Goal: Task Accomplishment & Management: Manage account settings

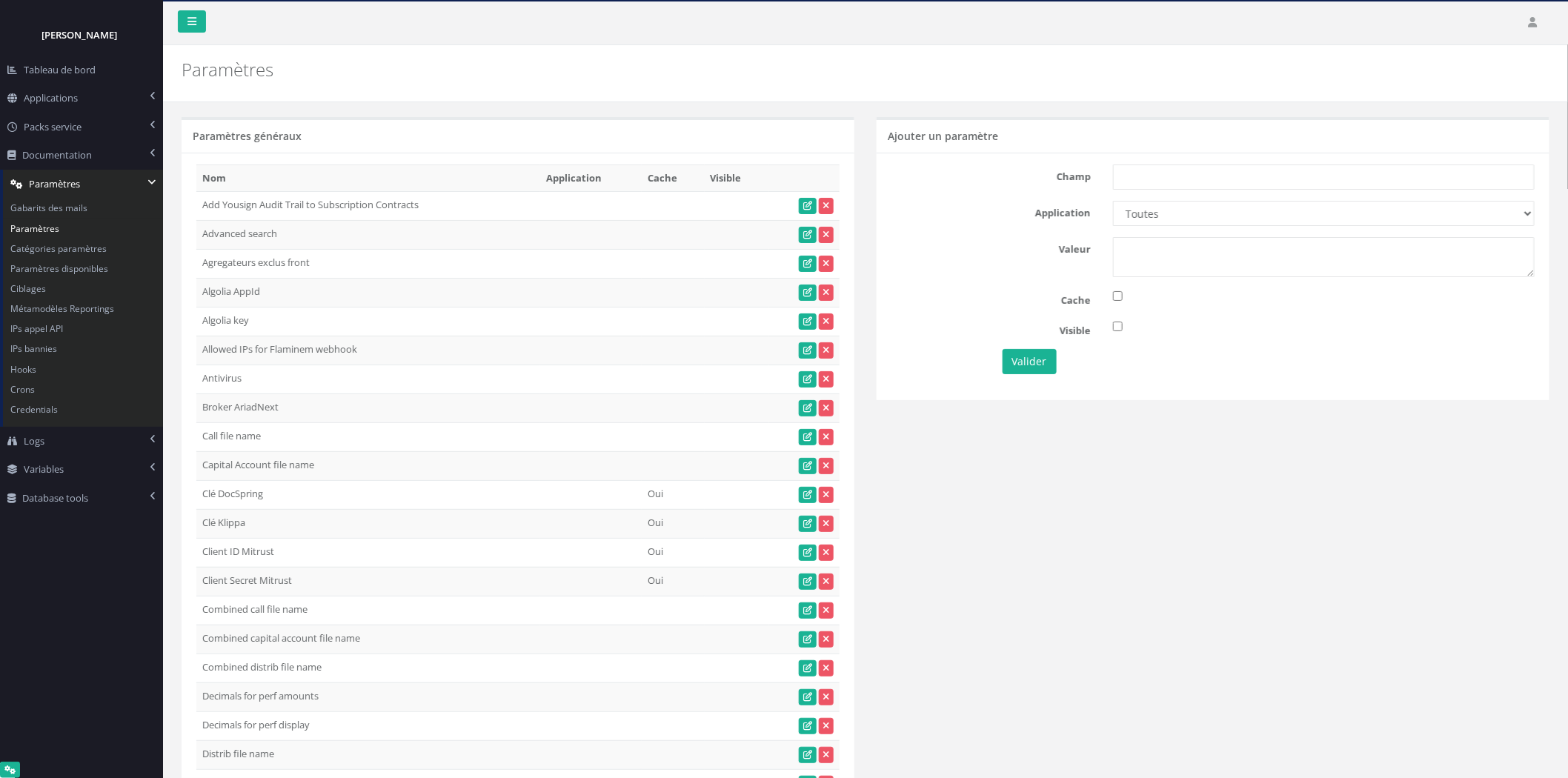
scroll to position [2854, 0]
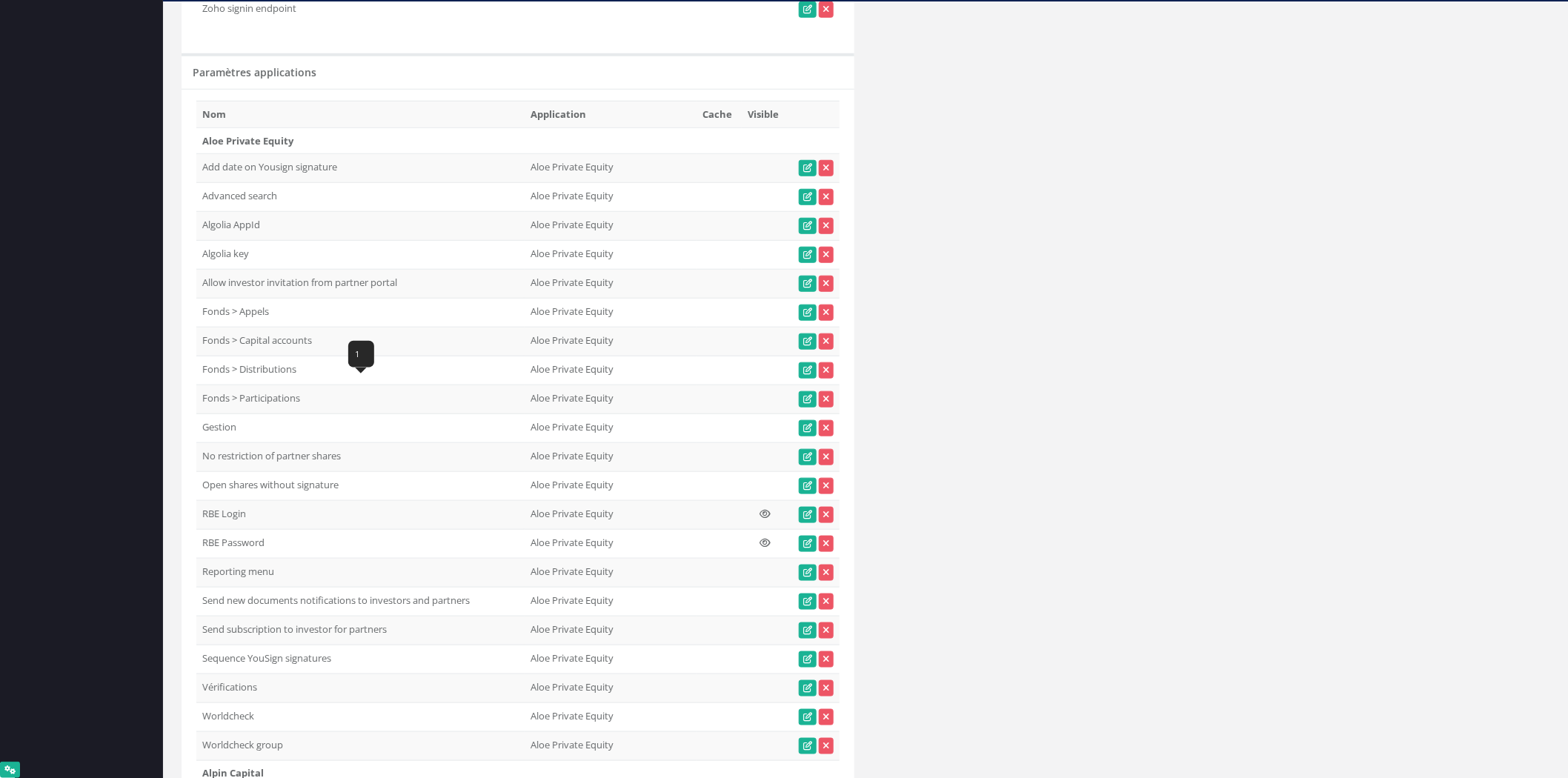
drag, startPoint x: 249, startPoint y: 397, endPoint x: 198, endPoint y: 395, distance: 51.0
click at [198, 385] on td "Fonds > Distributions" at bounding box center [360, 371] width 328 height 29
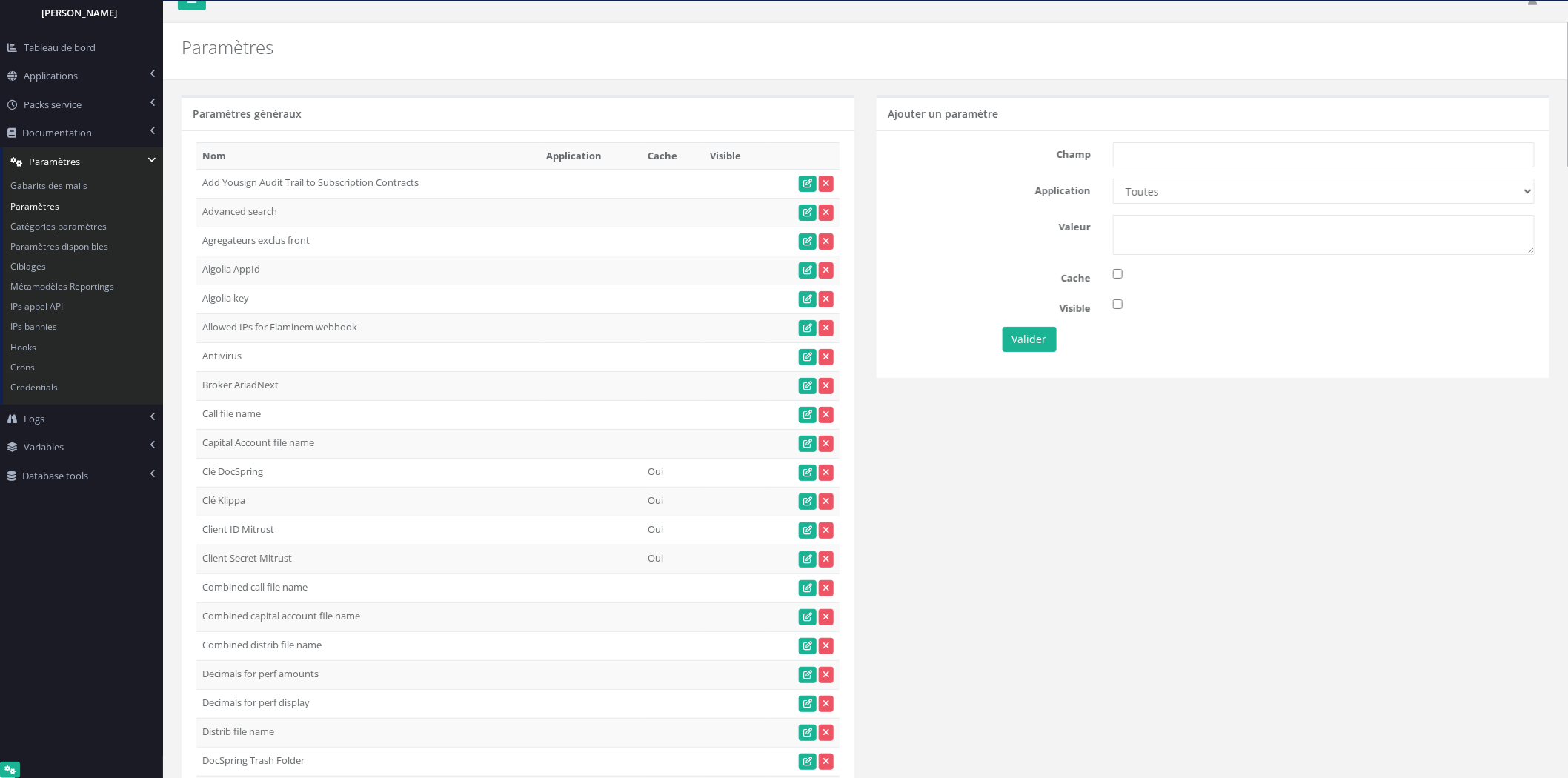
scroll to position [0, 0]
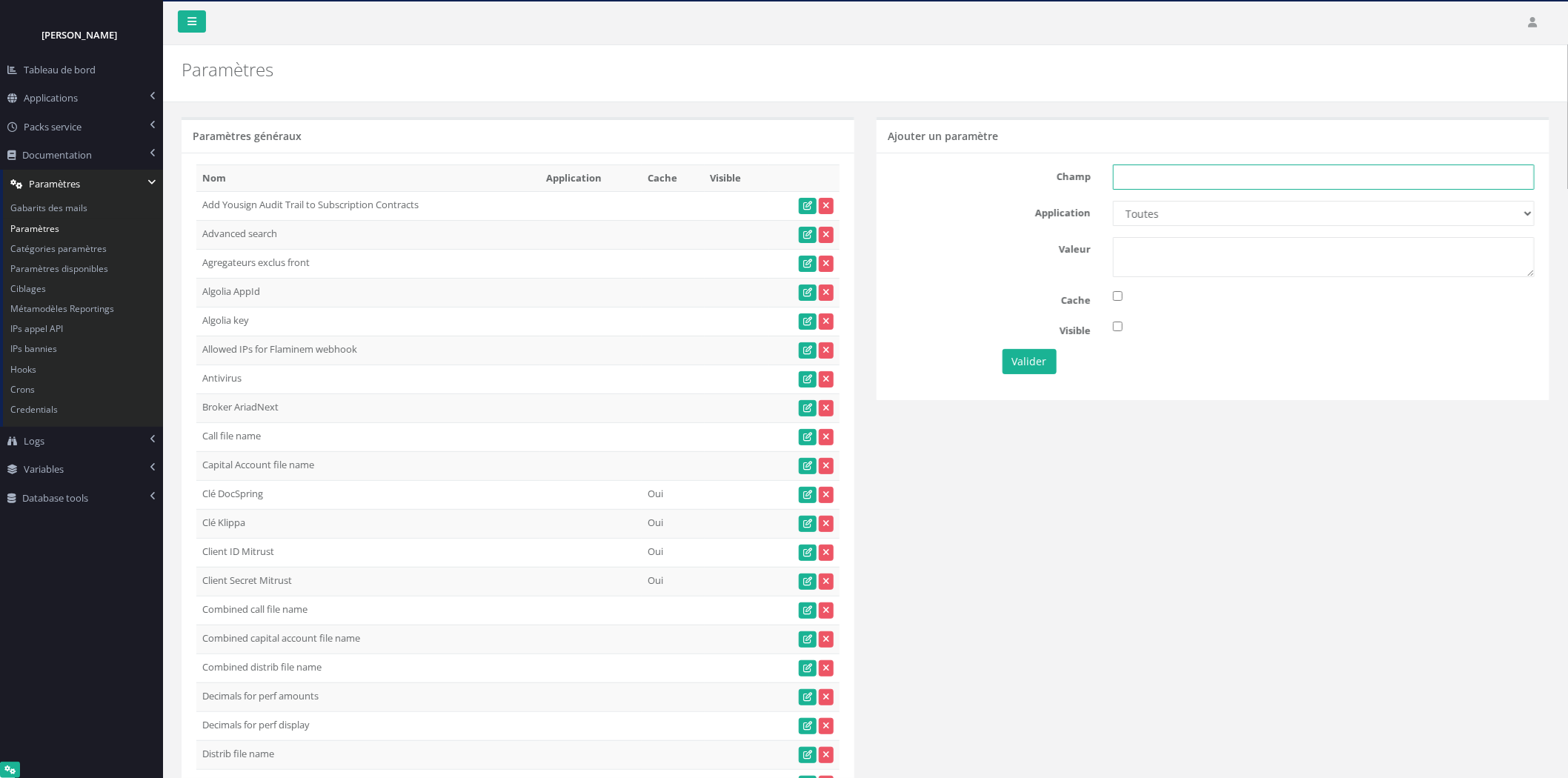
click at [1373, 171] on input "text" at bounding box center [1324, 177] width 421 height 25
paste input "Fonds > Distributions"
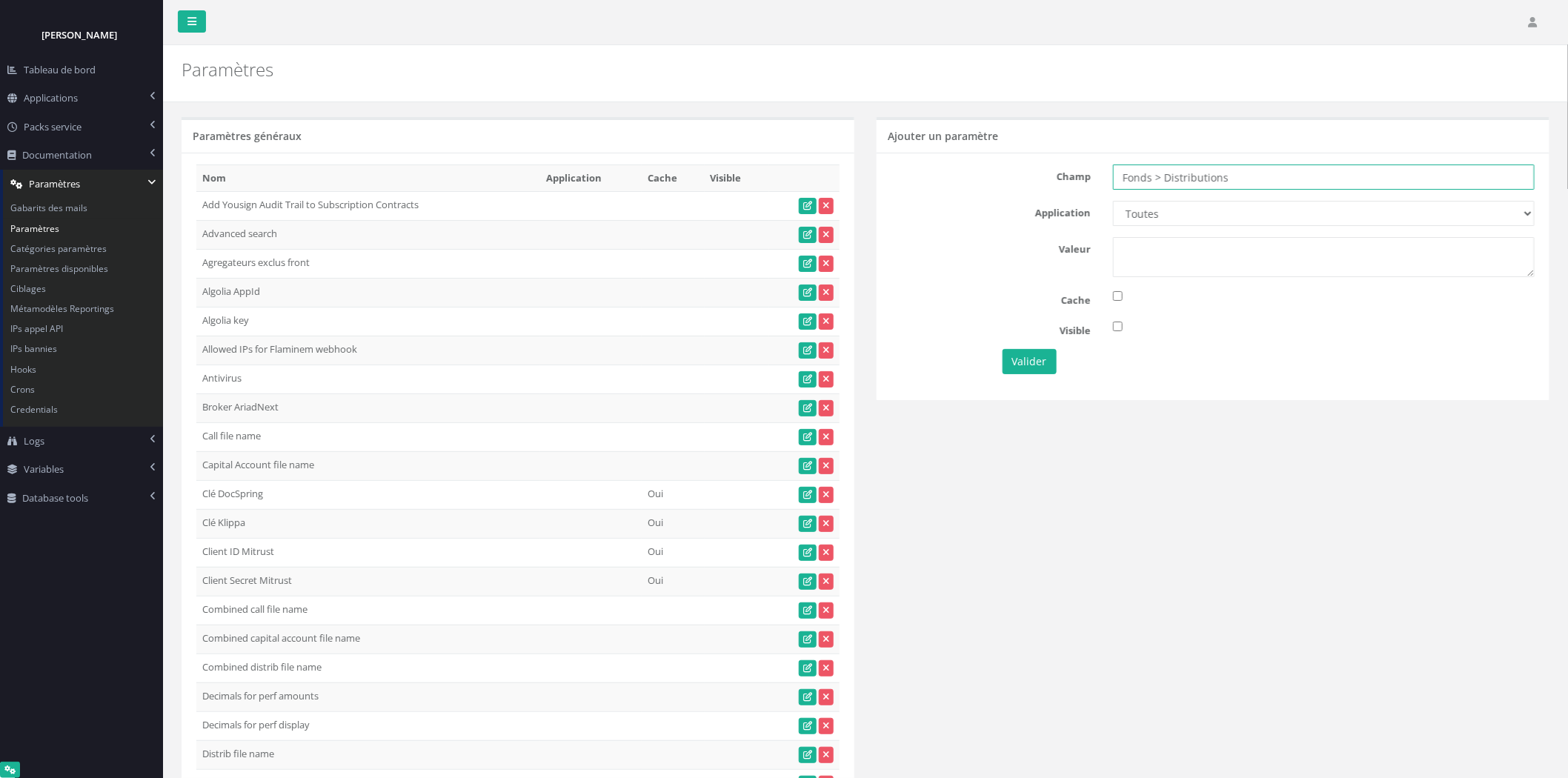
type input "Fonds > Distributions"
click at [1315, 209] on select "Toutes Aloe Private Equity Alpin Capital API Access to My DB API demo Astorg As…" at bounding box center [1324, 213] width 421 height 25
select select "67"
click at [1114, 201] on select "Toutes Aloe Private Equity Alpin Capital API Access to My DB API demo Astorg As…" at bounding box center [1324, 213] width 421 height 25
click at [1164, 281] on div "Champ Fonds > Distributions Application Toutes Aloe Private Equity Alpin Capita…" at bounding box center [1213, 276] width 673 height 247
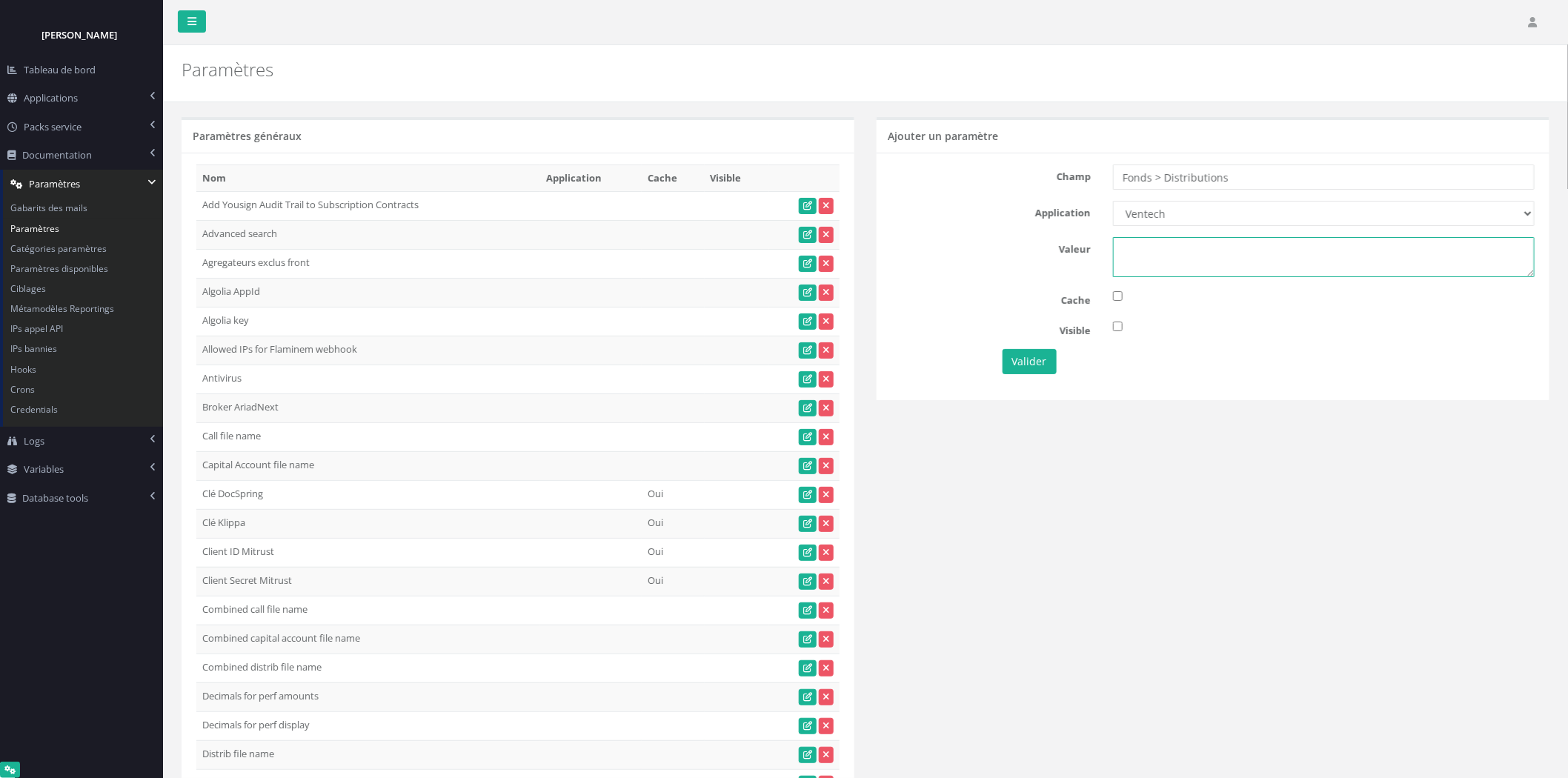
click at [1168, 257] on textarea at bounding box center [1324, 257] width 421 height 40
type textarea "1"
click at [1032, 352] on button "Valider" at bounding box center [1030, 361] width 54 height 25
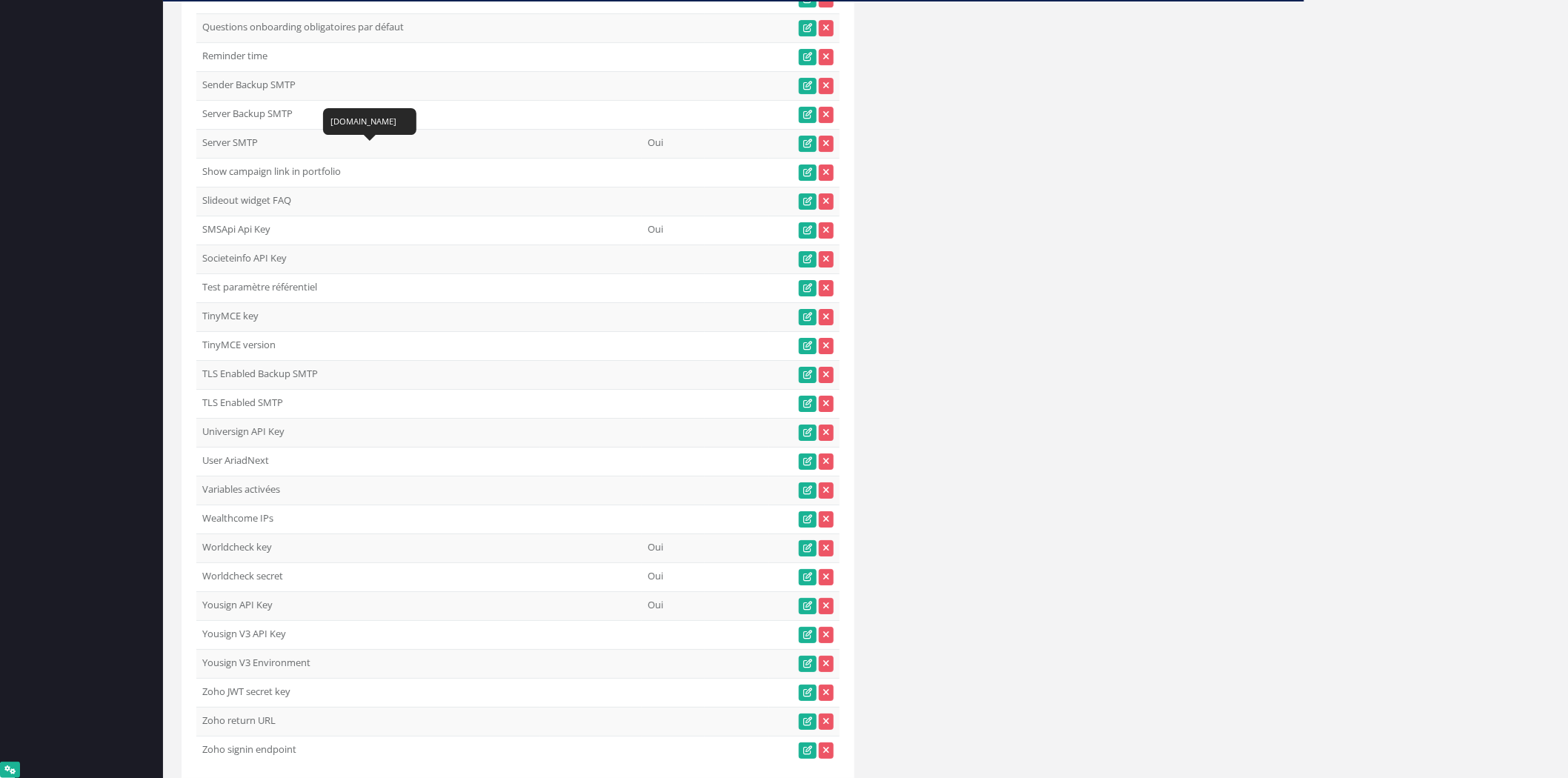
scroll to position [6217, 0]
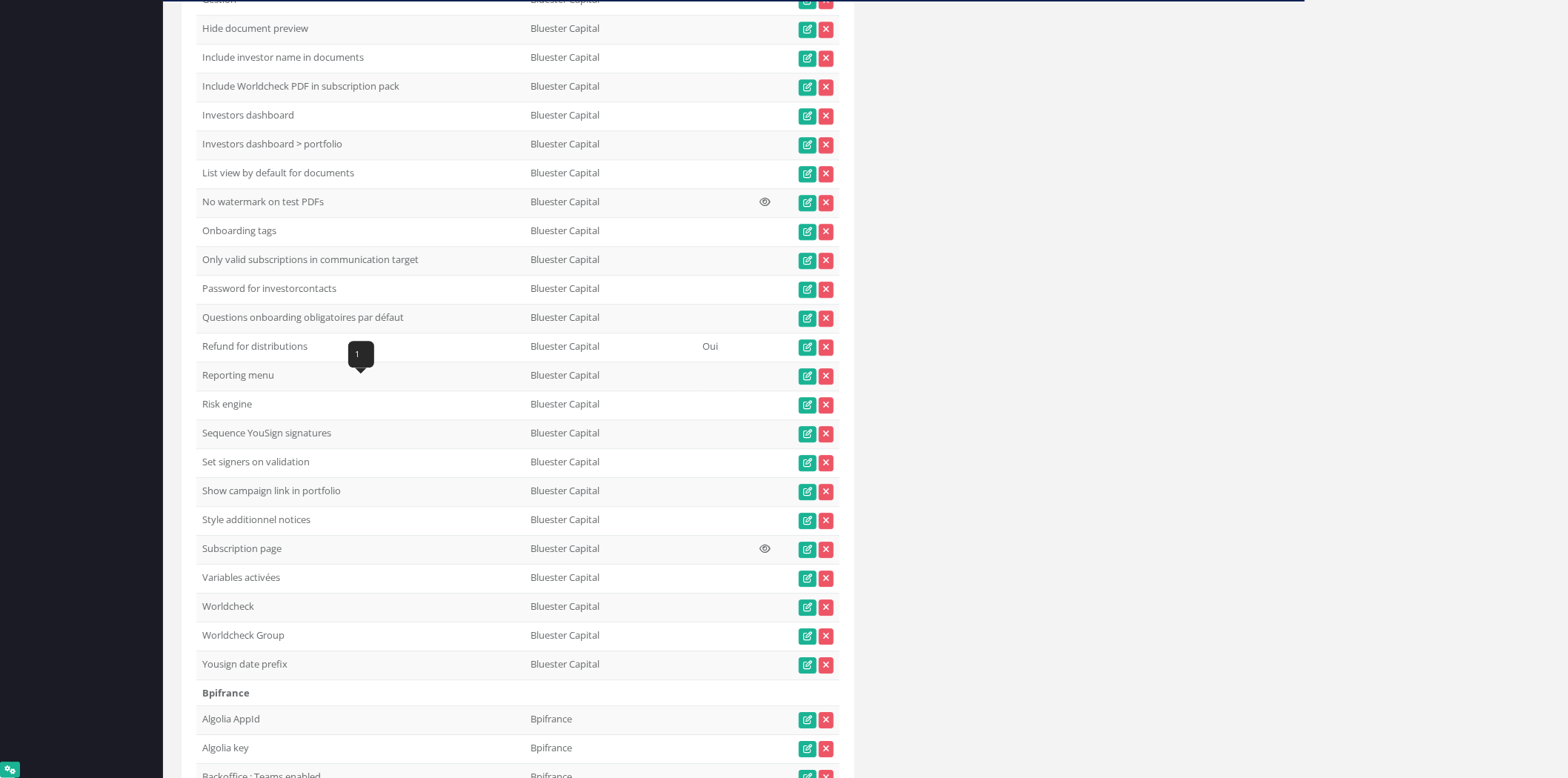
drag, startPoint x: 195, startPoint y: 396, endPoint x: 201, endPoint y: 390, distance: 8.5
click at [201, 361] on td "Refund for distributions" at bounding box center [360, 347] width 328 height 29
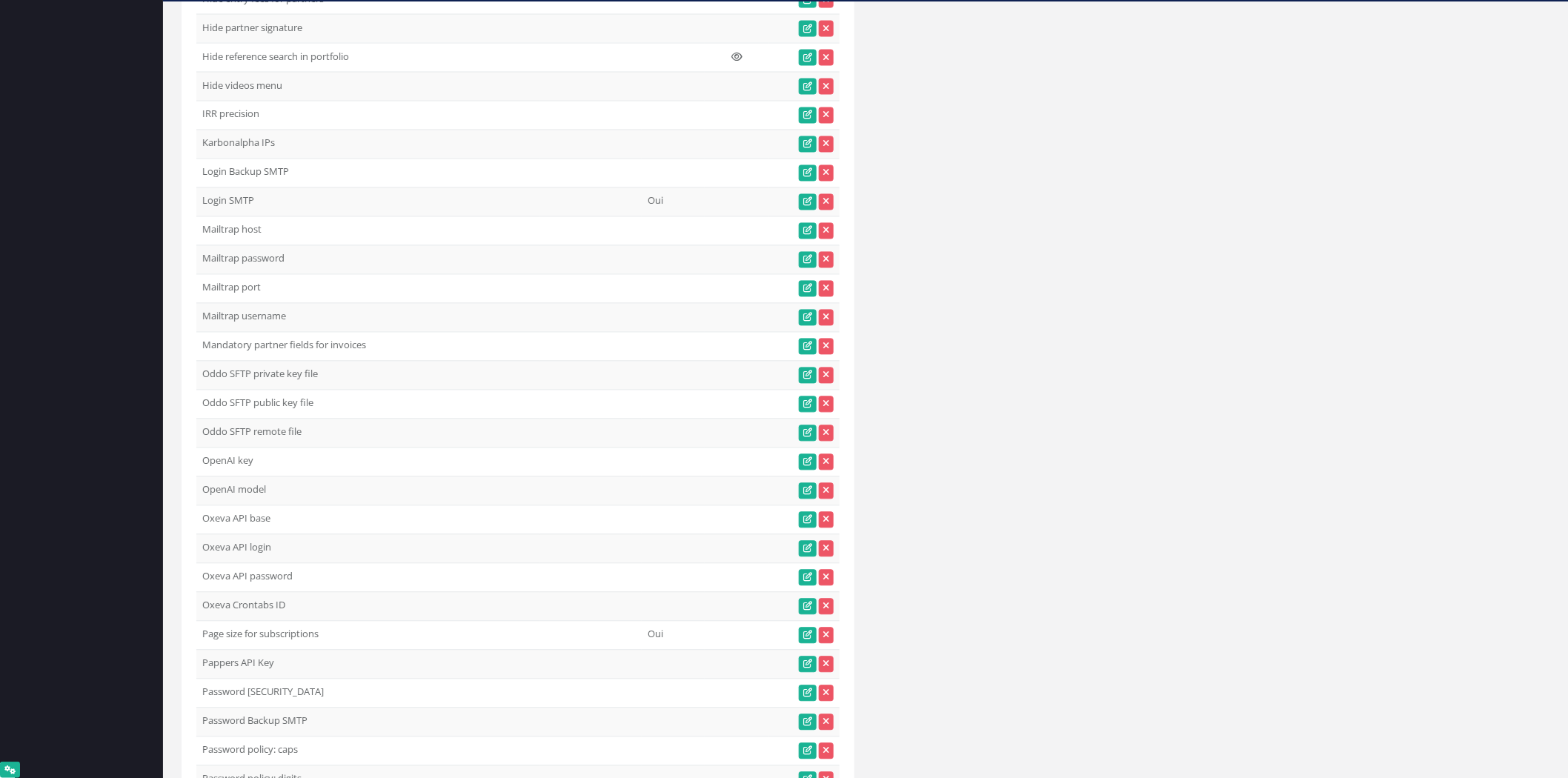
scroll to position [0, 0]
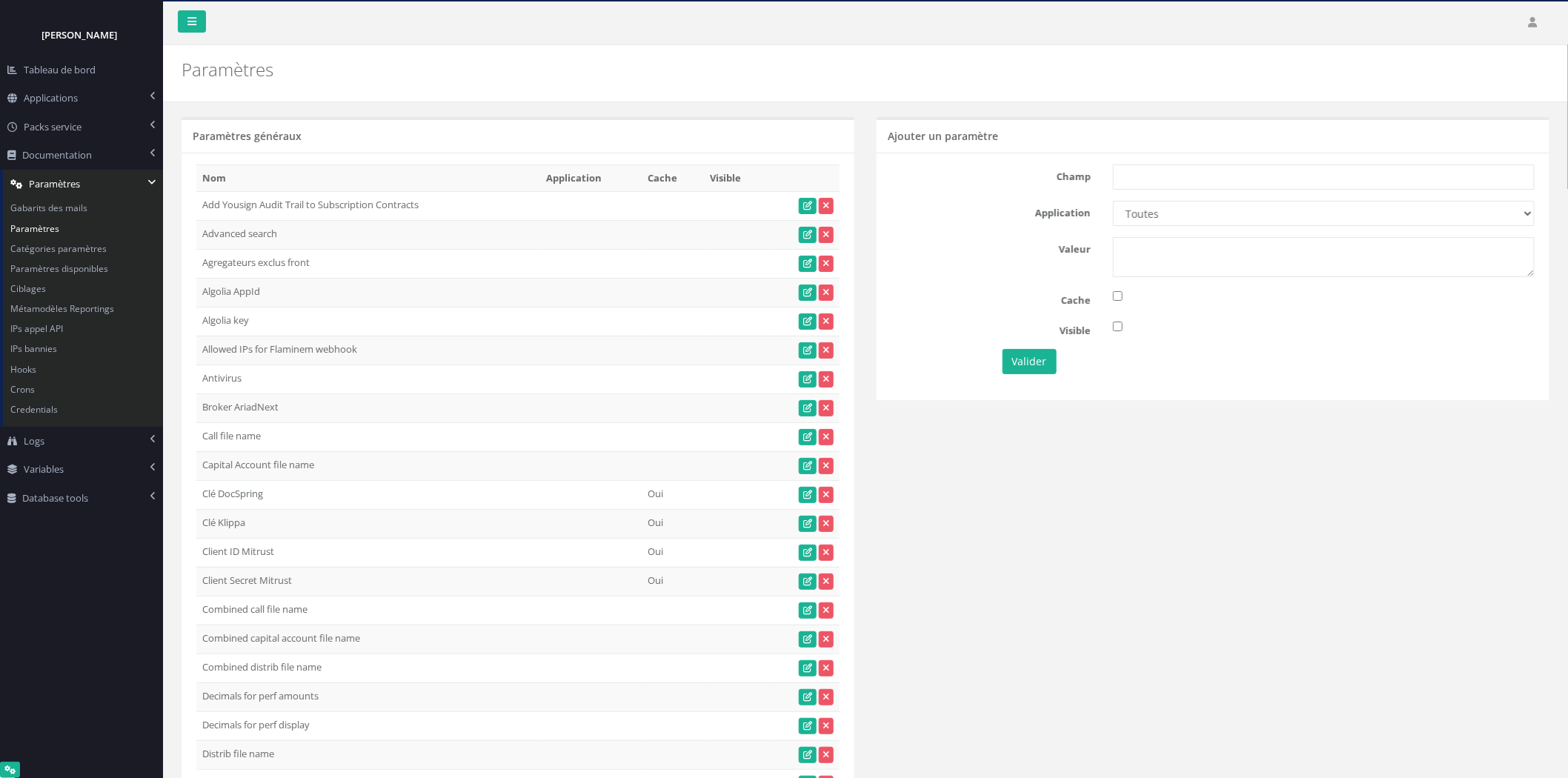
click at [1261, 164] on div "Champ Application Toutes Aloe Private Equity Alpin Capital API Access to My DB …" at bounding box center [1213, 276] width 673 height 247
click at [1260, 175] on input "text" at bounding box center [1324, 177] width 421 height 25
paste input "Refund for distributions"
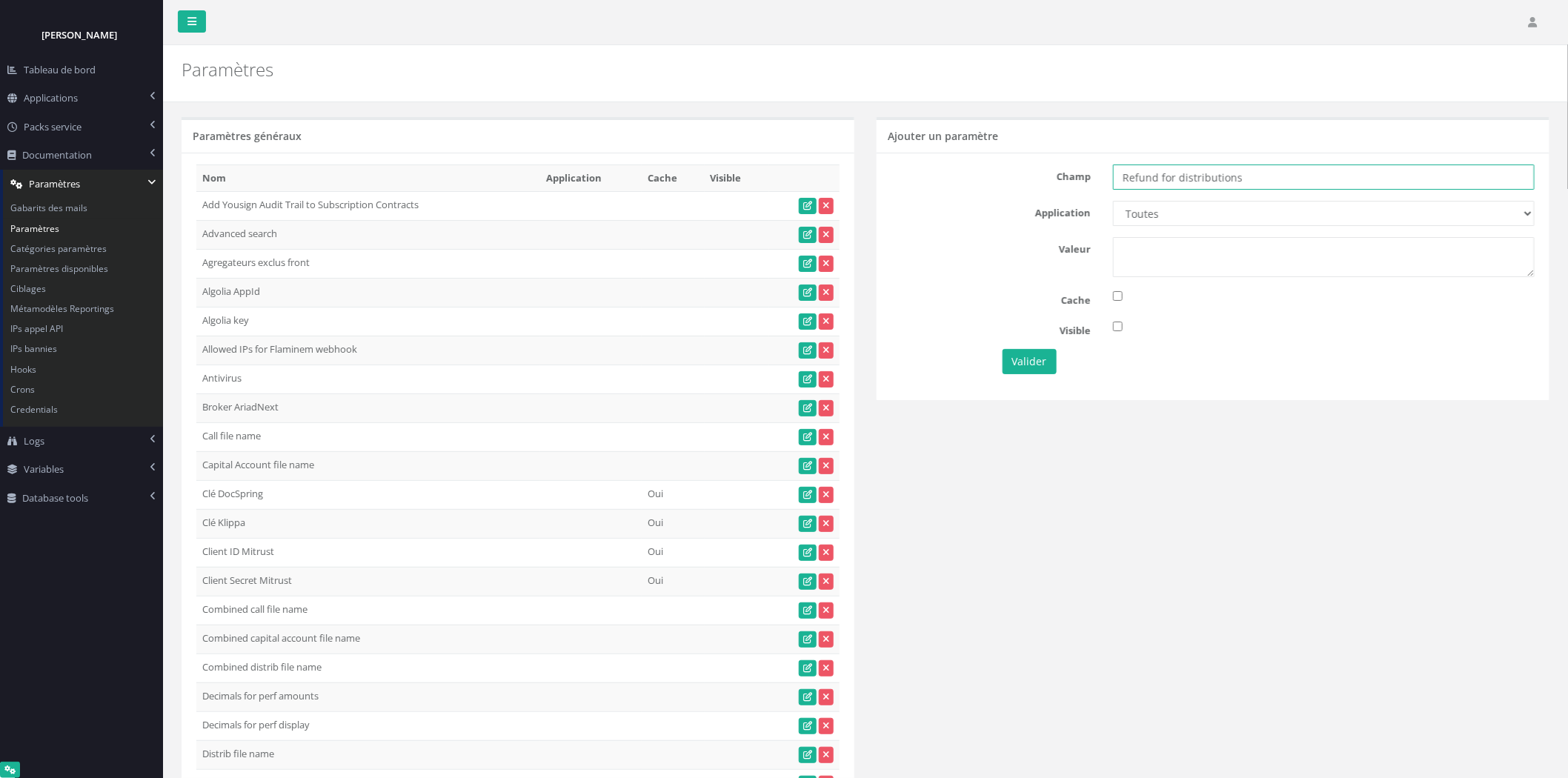
type input "Refund for distributions"
click at [1223, 204] on select "Toutes Aloe Private Equity Alpin Capital API Access to My DB API demo Astorg As…" at bounding box center [1324, 213] width 421 height 25
select select "67"
click at [1114, 201] on select "Toutes Aloe Private Equity Alpin Capital API Access to My DB API demo Astorg As…" at bounding box center [1324, 213] width 421 height 25
click at [1171, 262] on textarea at bounding box center [1324, 257] width 421 height 40
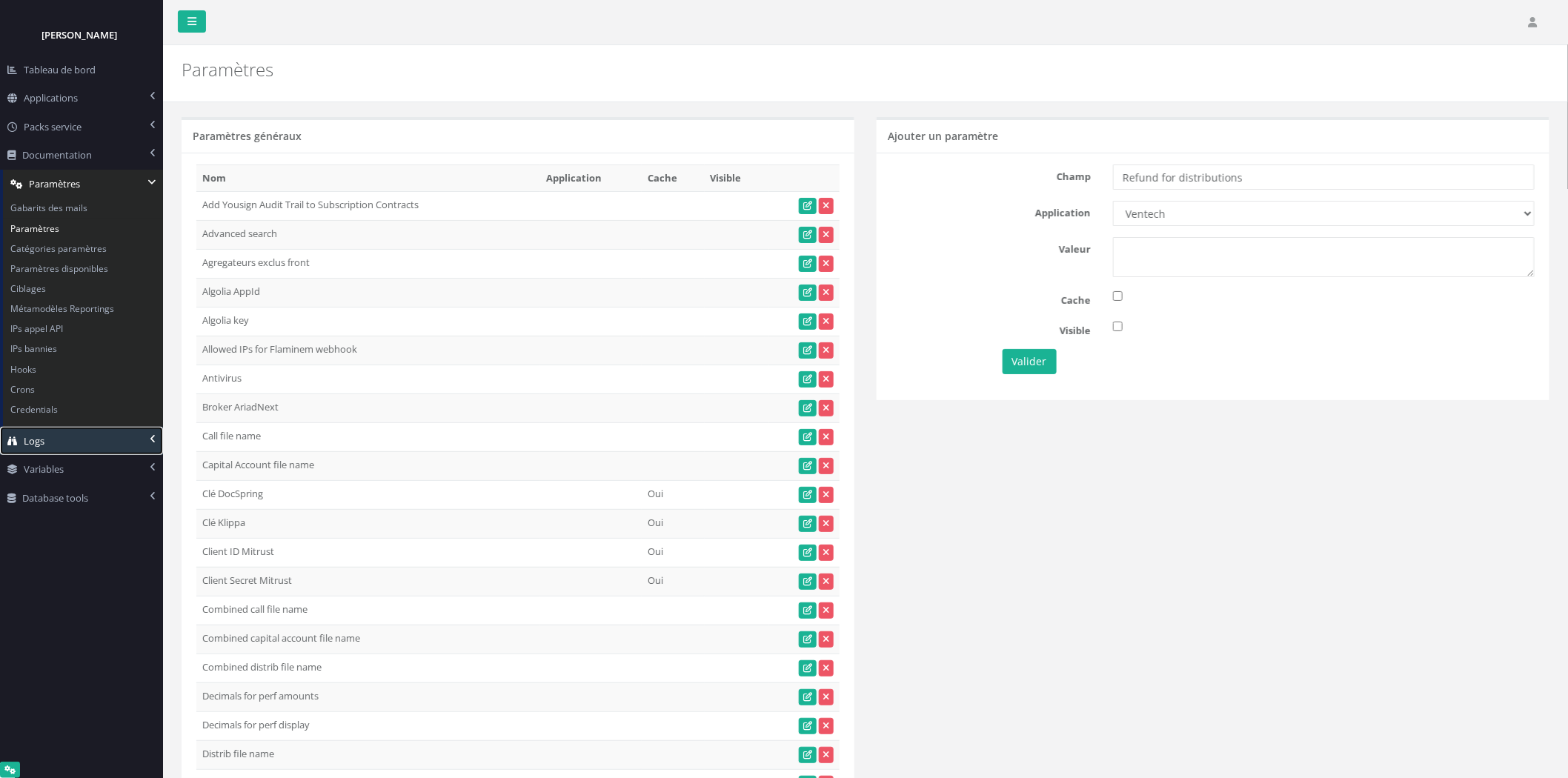
click at [78, 444] on link "Logs" at bounding box center [82, 441] width 163 height 29
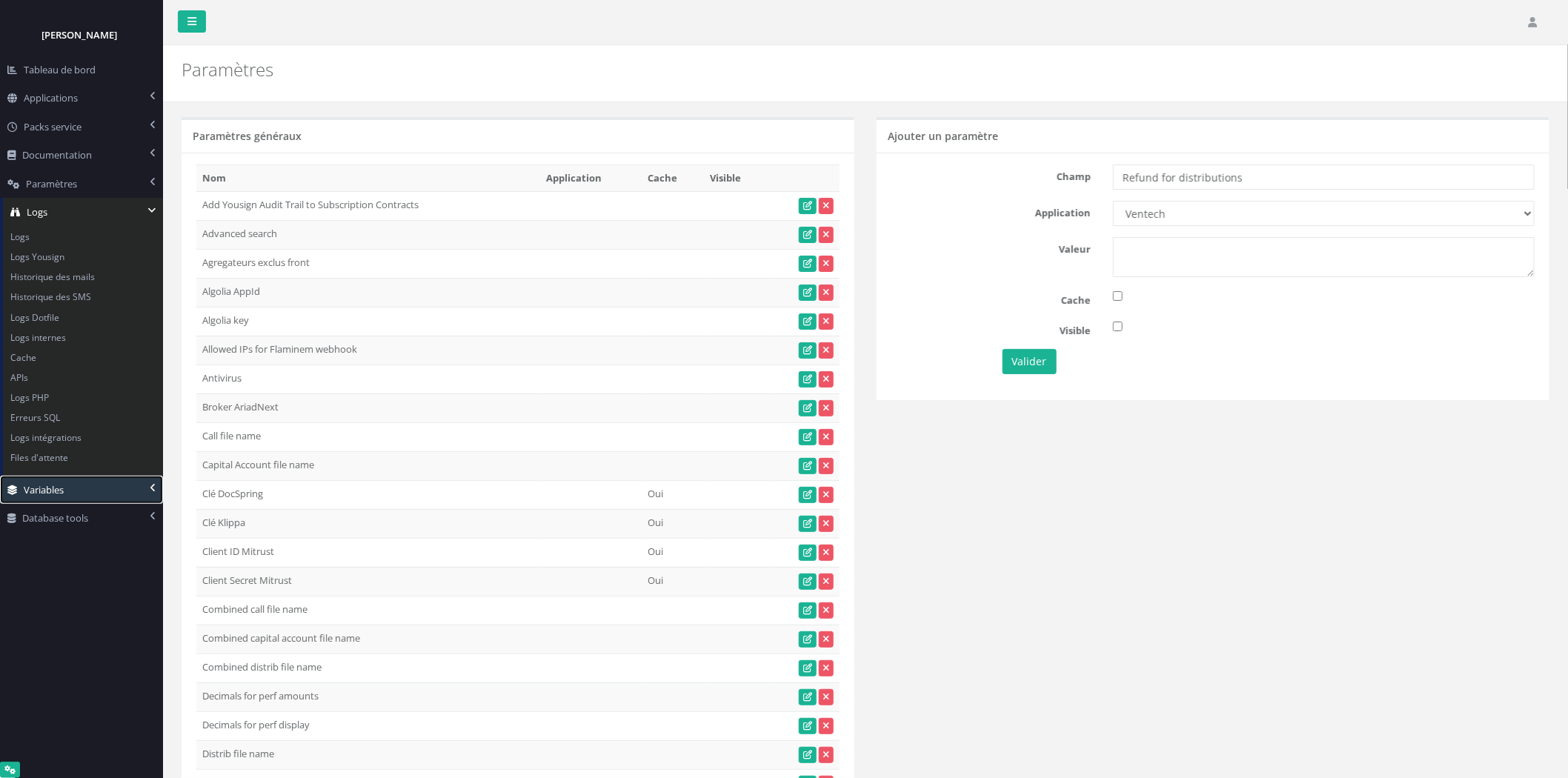
click at [98, 498] on link "Variables" at bounding box center [82, 490] width 163 height 29
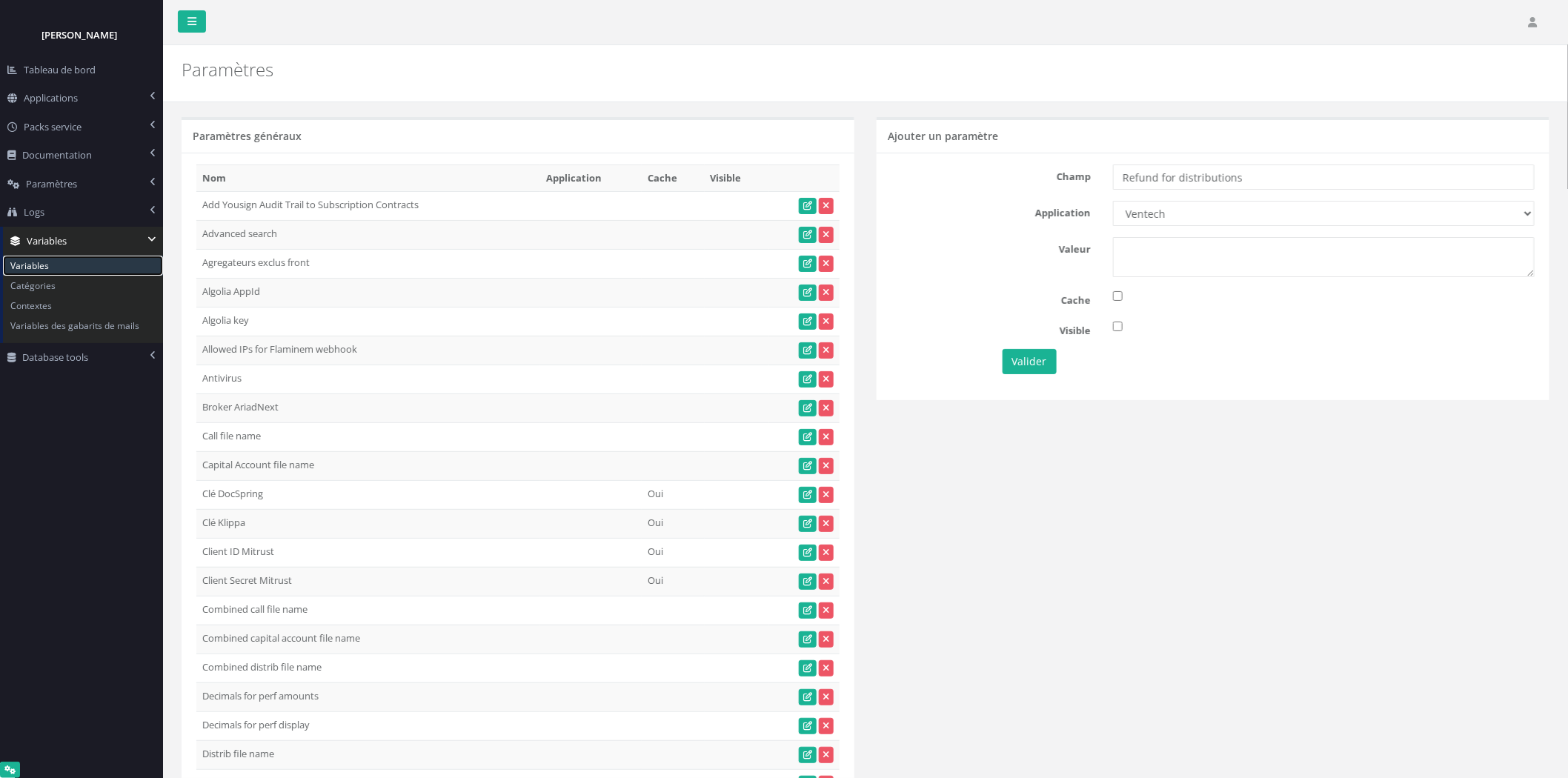
click at [35, 264] on link "Variables" at bounding box center [83, 266] width 160 height 20
